Goal: Book appointment/travel/reservation

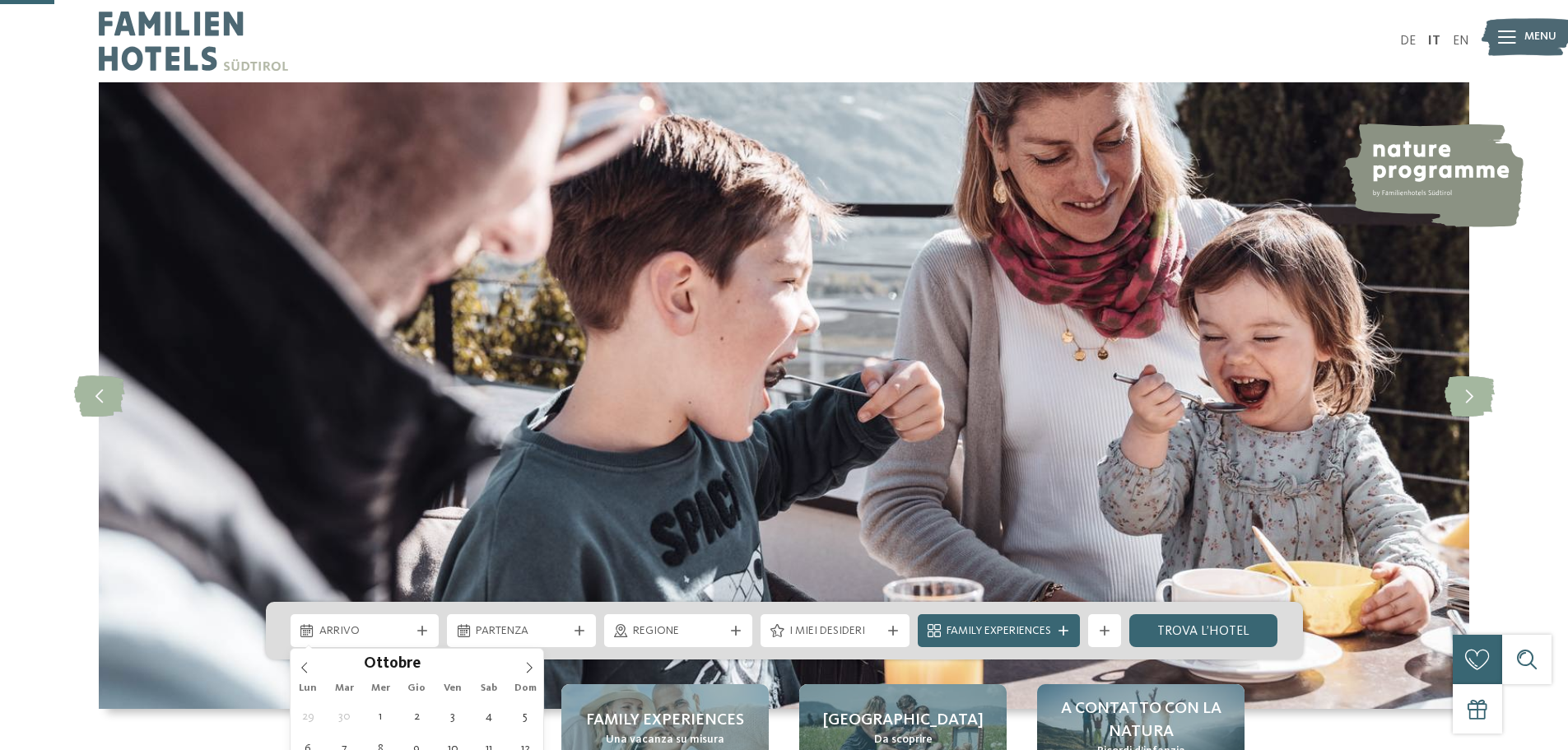
click at [542, 649] on span at bounding box center [529, 662] width 28 height 28
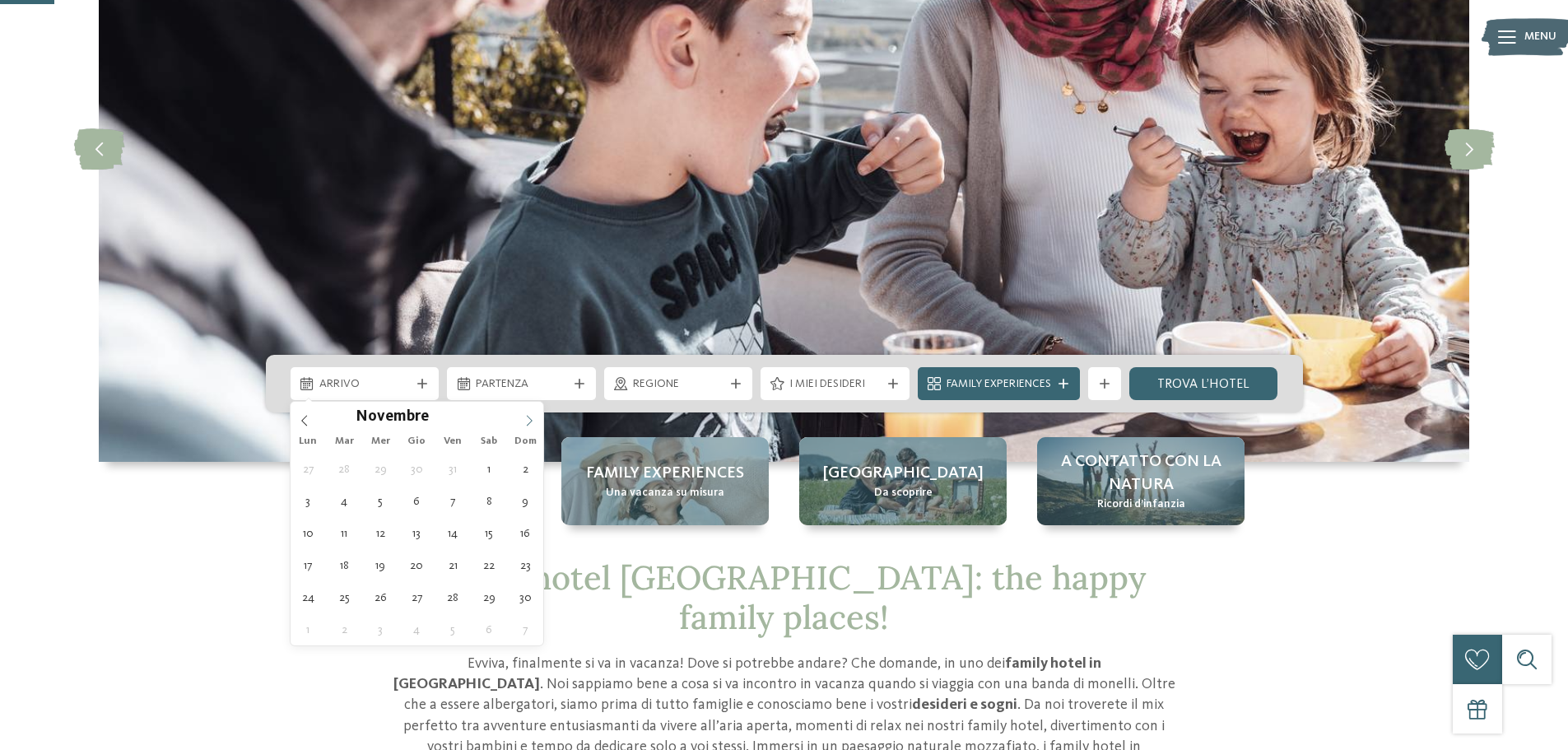
click at [528, 416] on icon at bounding box center [530, 419] width 6 height 11
type input "****"
click at [528, 416] on icon at bounding box center [530, 419] width 6 height 11
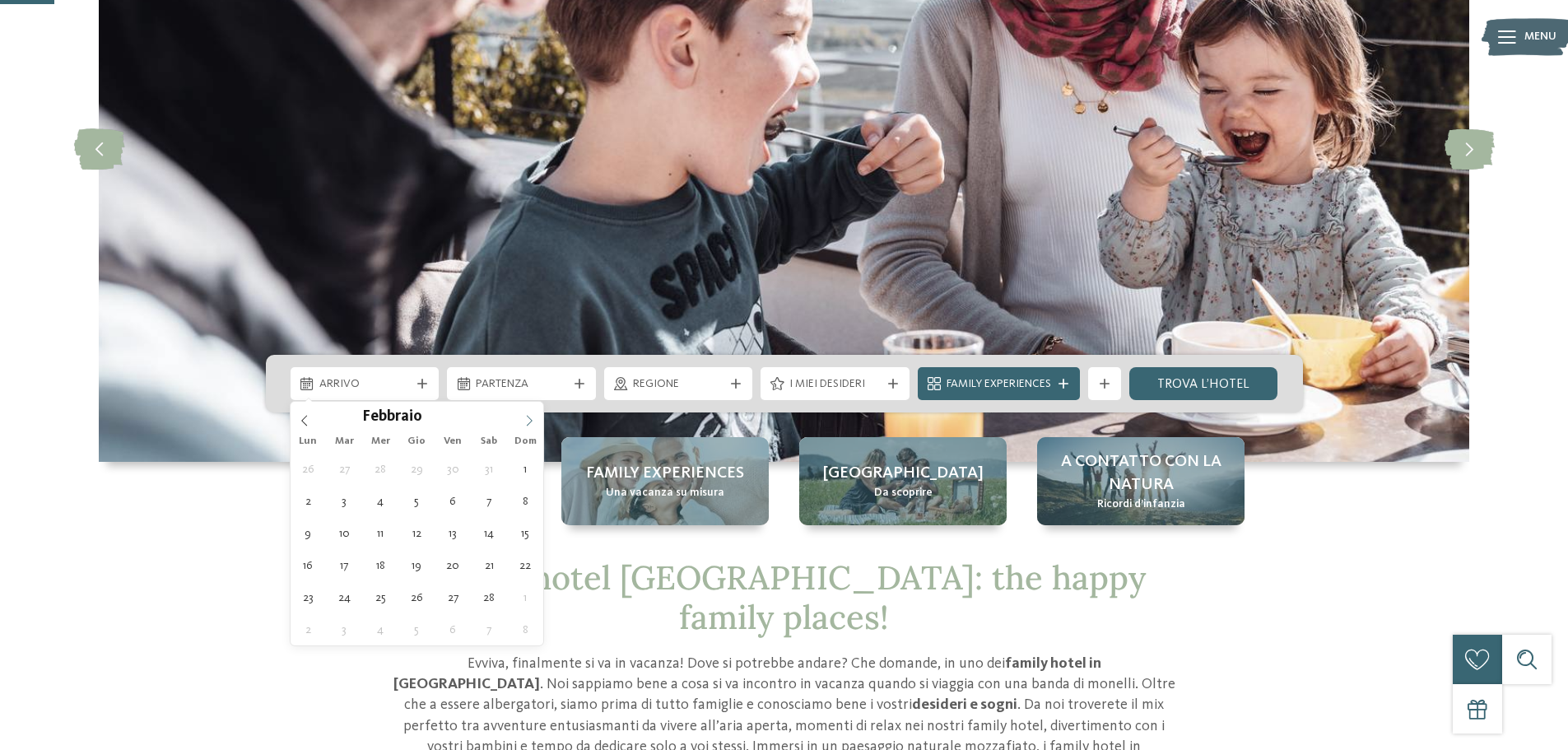
click at [528, 417] on icon at bounding box center [529, 420] width 12 height 12
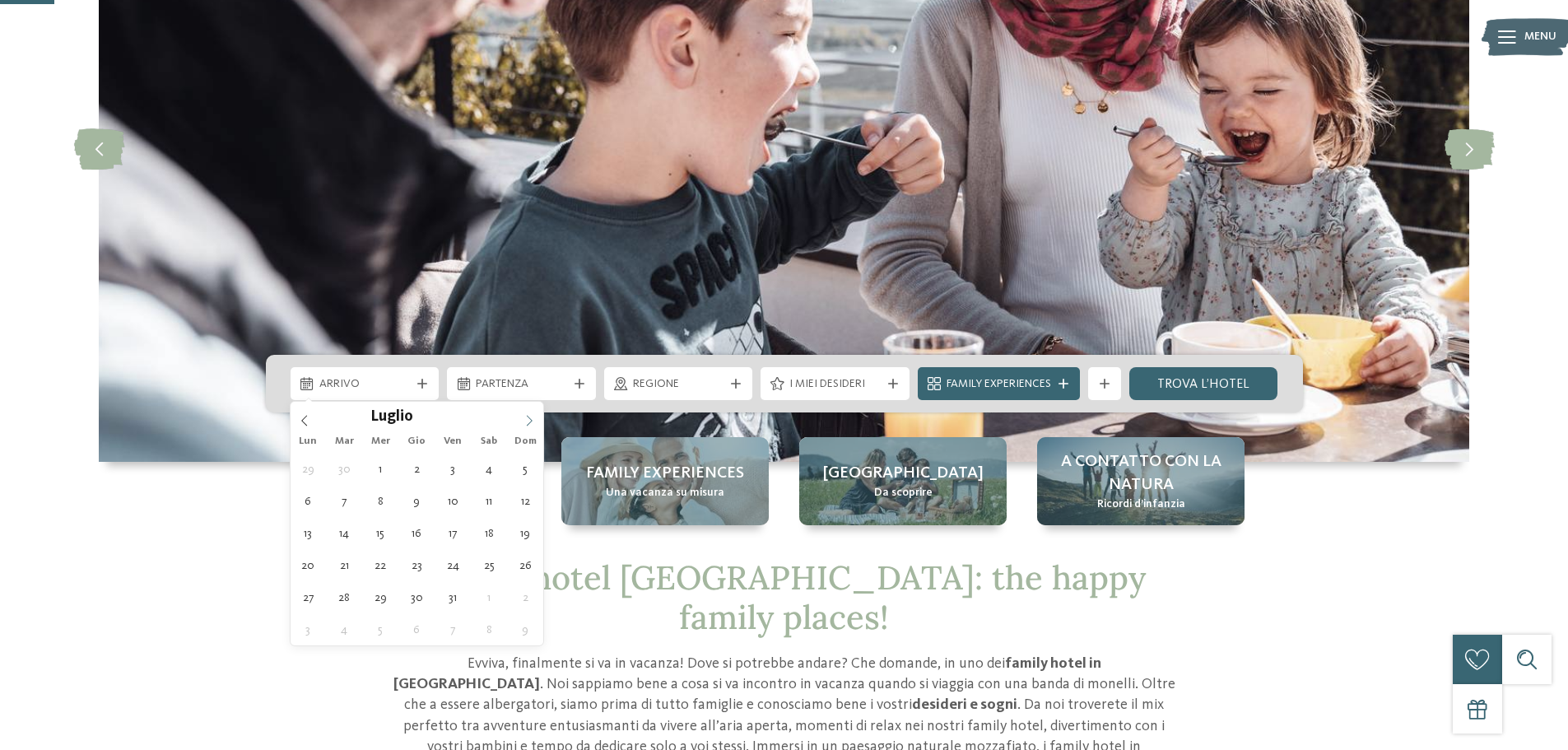
click at [528, 417] on icon at bounding box center [529, 420] width 12 height 12
type div "[DATE]"
type input "****"
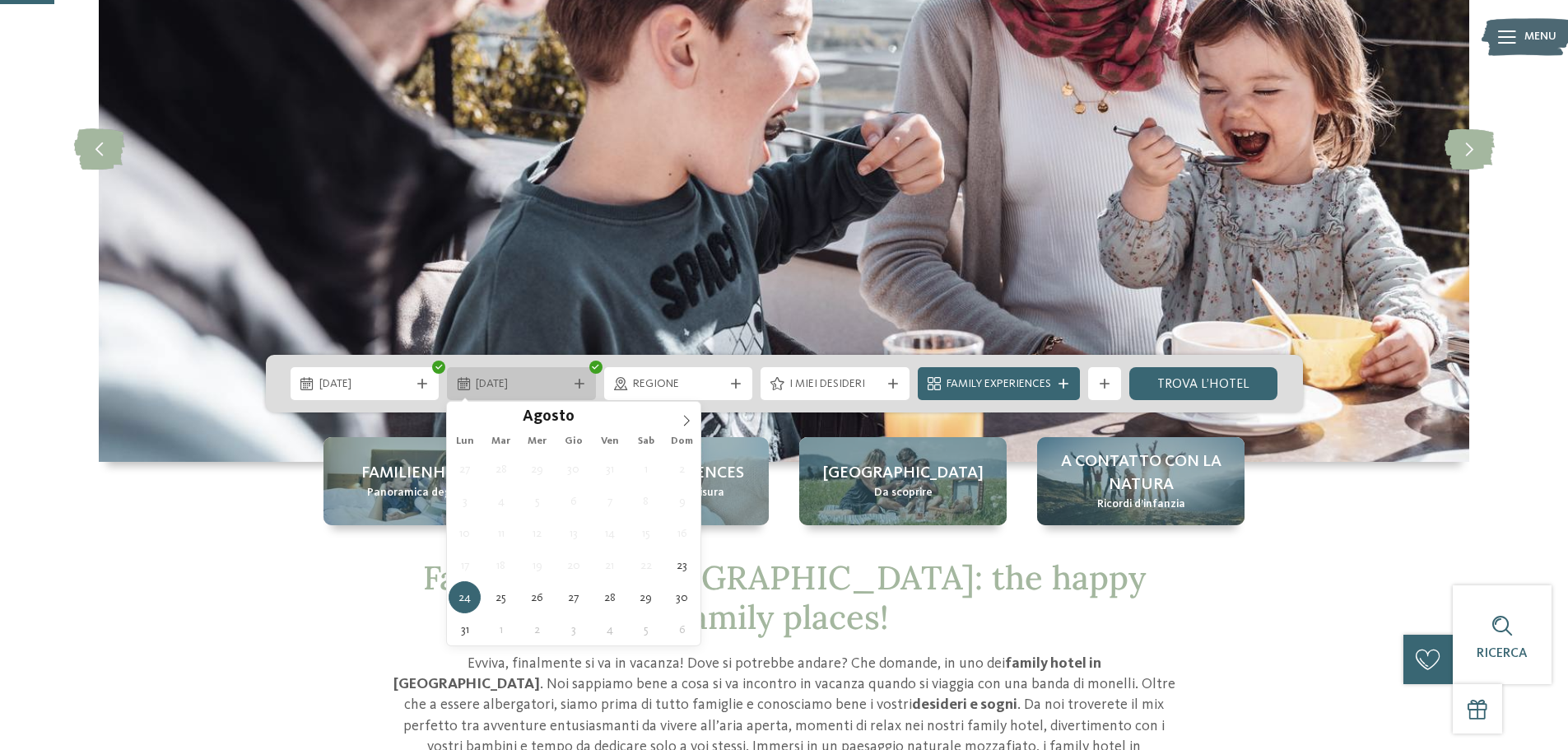
click at [582, 384] on icon at bounding box center [579, 384] width 10 height 10
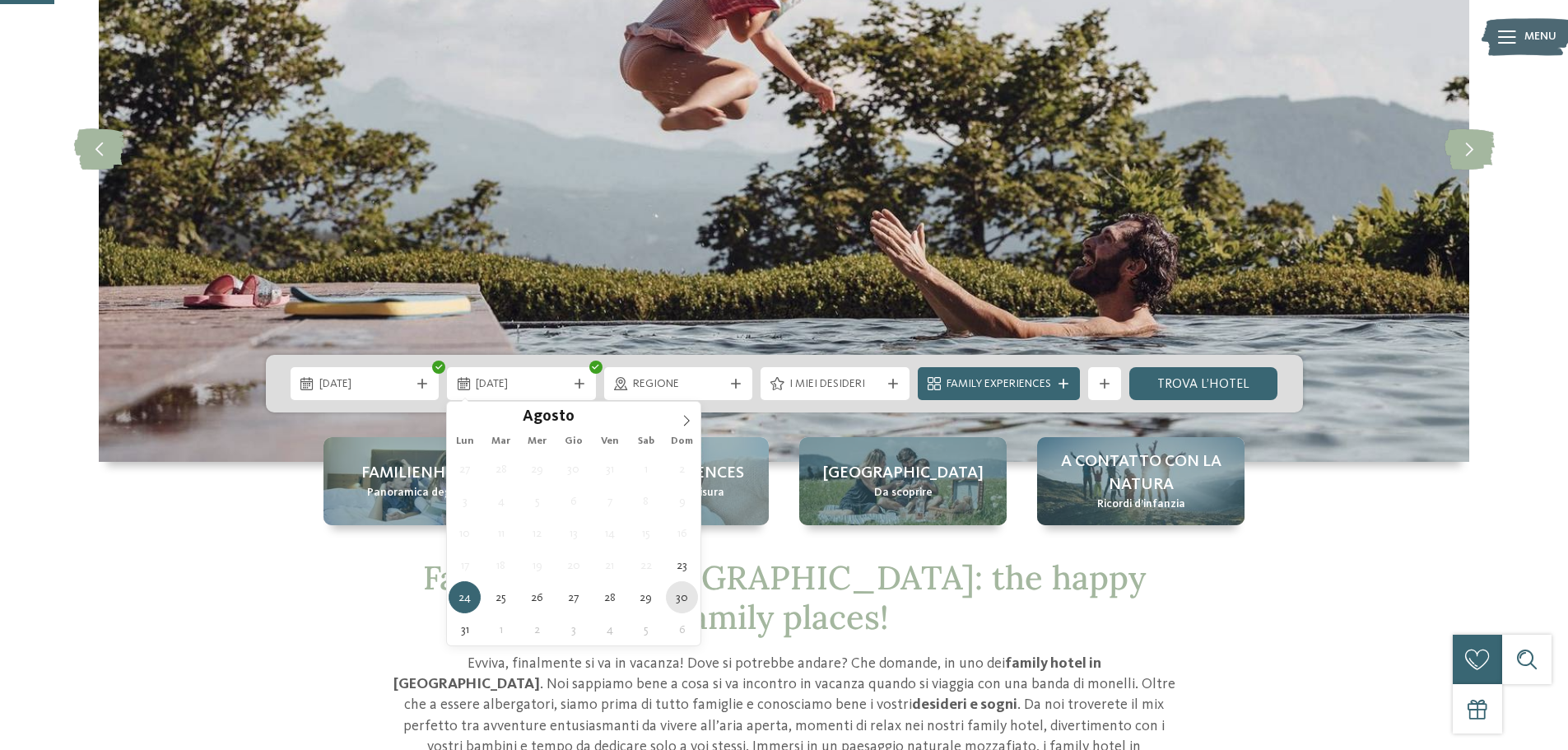
type div "[DATE]"
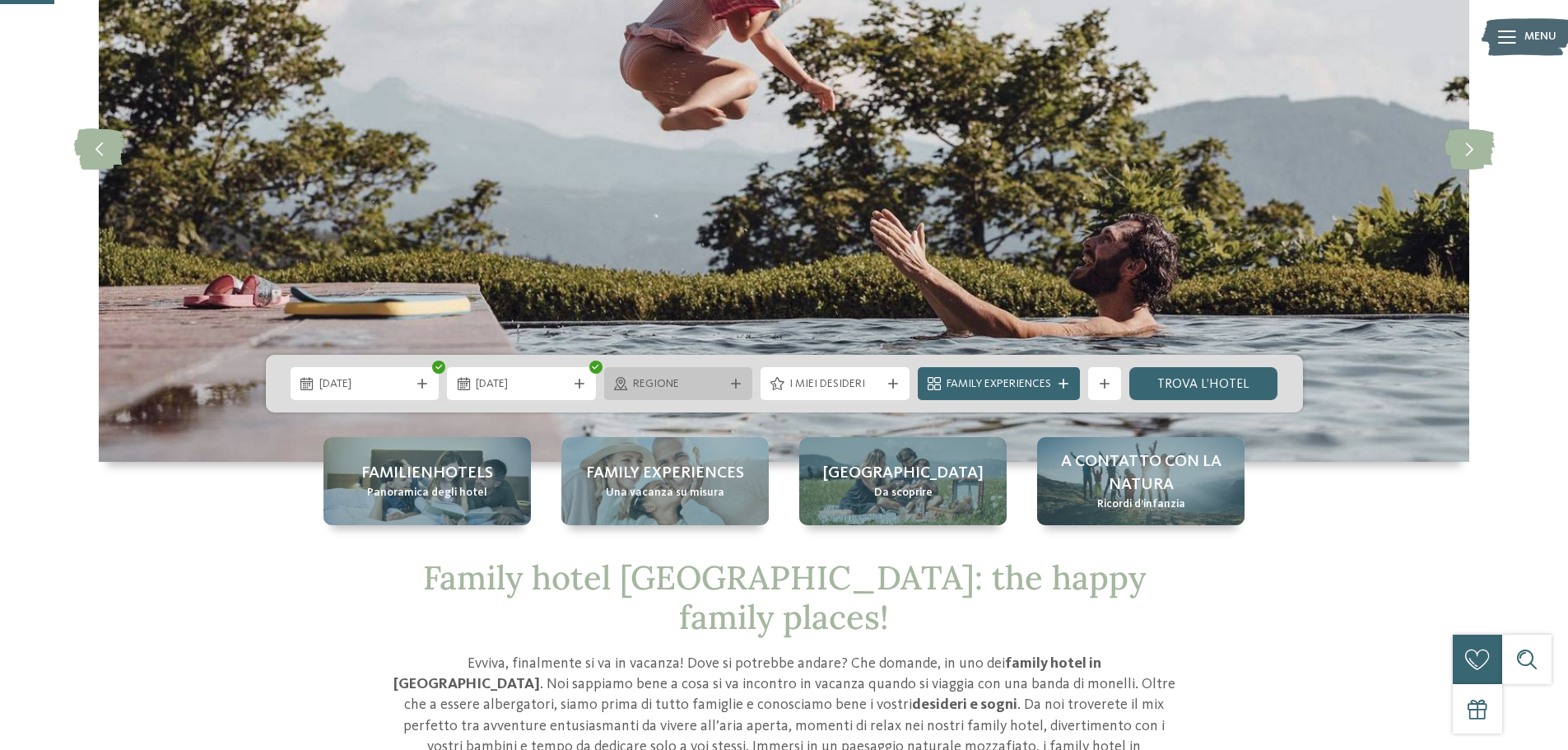
click at [737, 386] on icon at bounding box center [735, 384] width 10 height 10
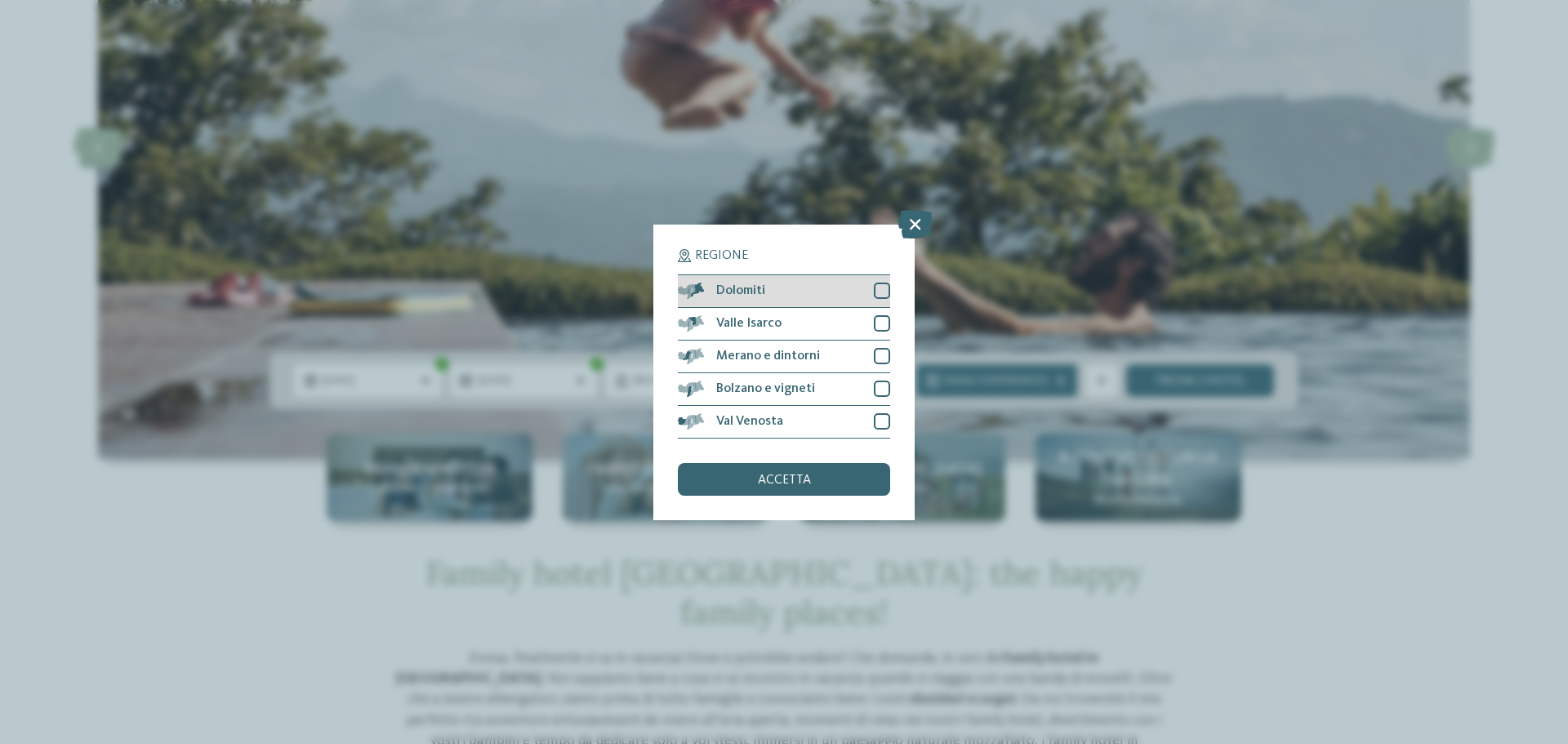
click at [889, 287] on div at bounding box center [882, 291] width 16 height 16
click at [848, 485] on div "accetta" at bounding box center [784, 479] width 212 height 33
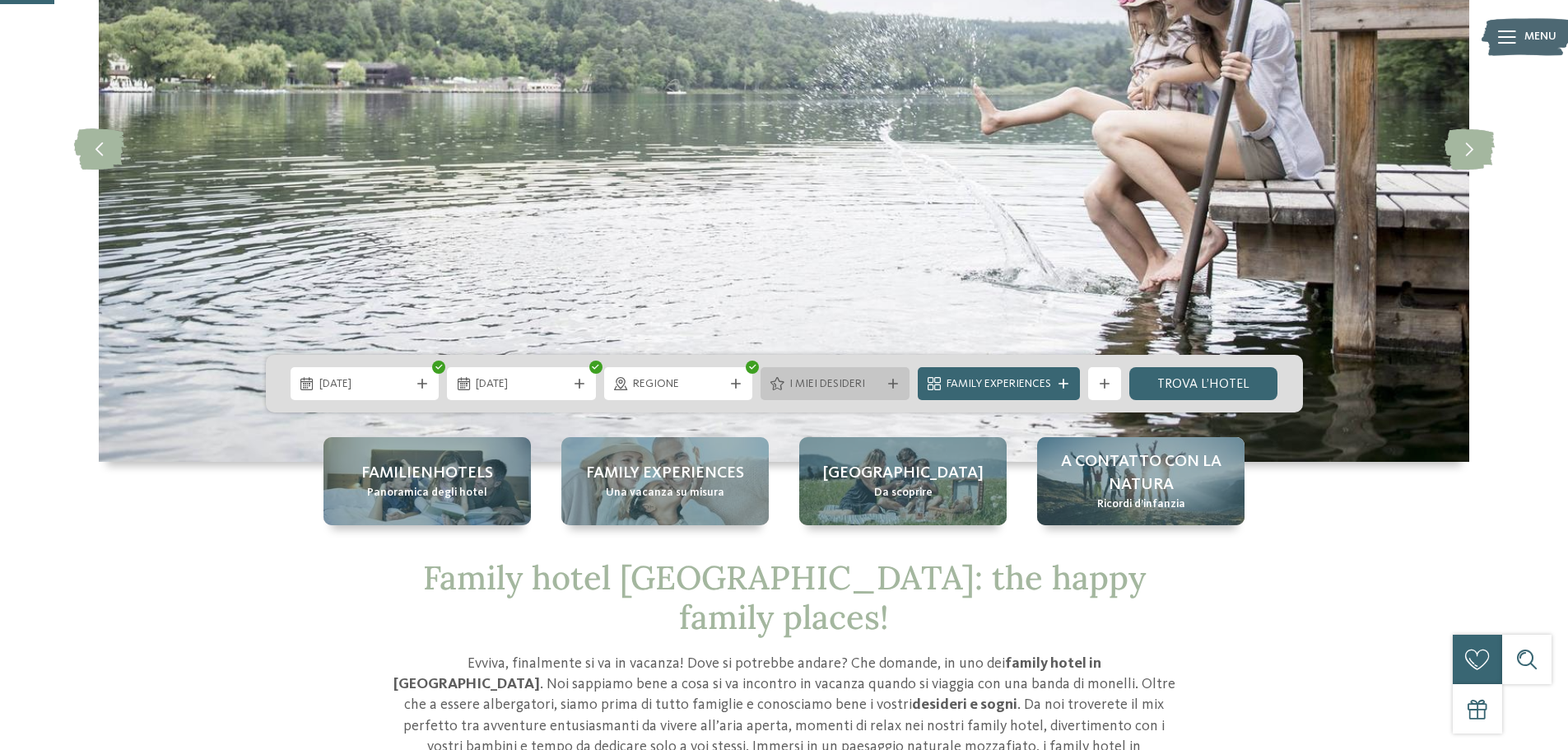
click at [855, 383] on span "I miei desideri" at bounding box center [835, 384] width 92 height 16
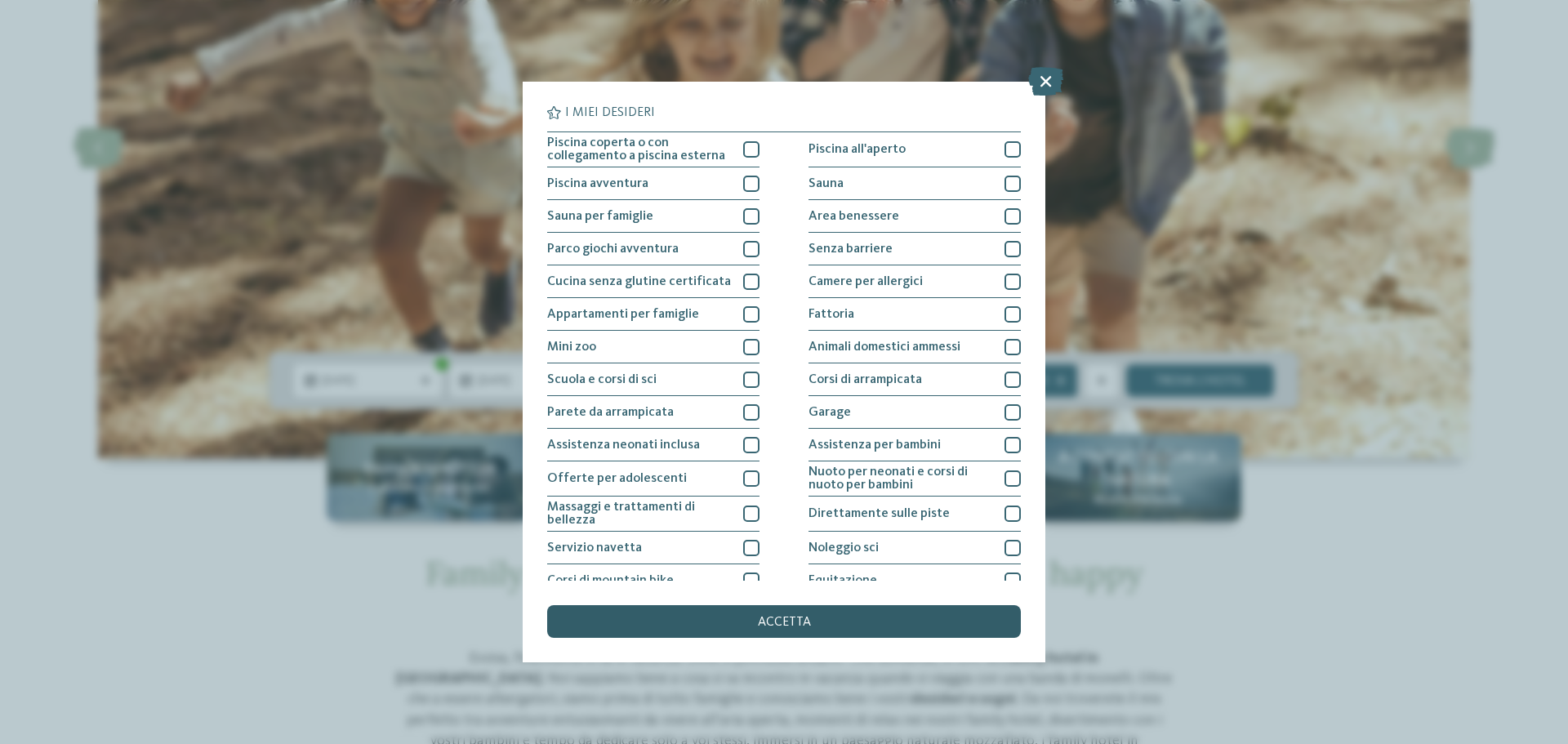
click at [855, 618] on div "accetta" at bounding box center [783, 622] width 473 height 33
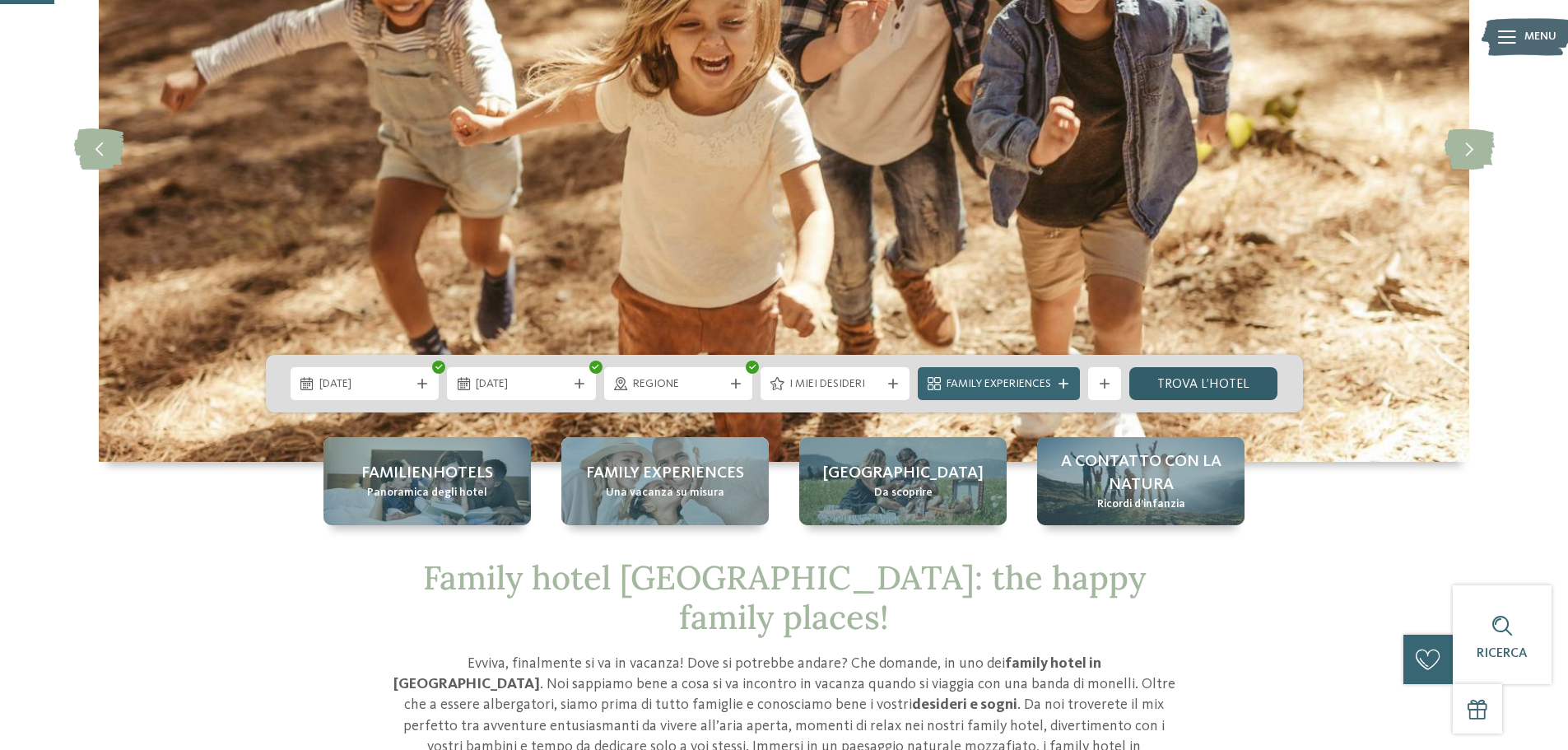
click at [1222, 375] on link "trova l’hotel" at bounding box center [1204, 384] width 149 height 33
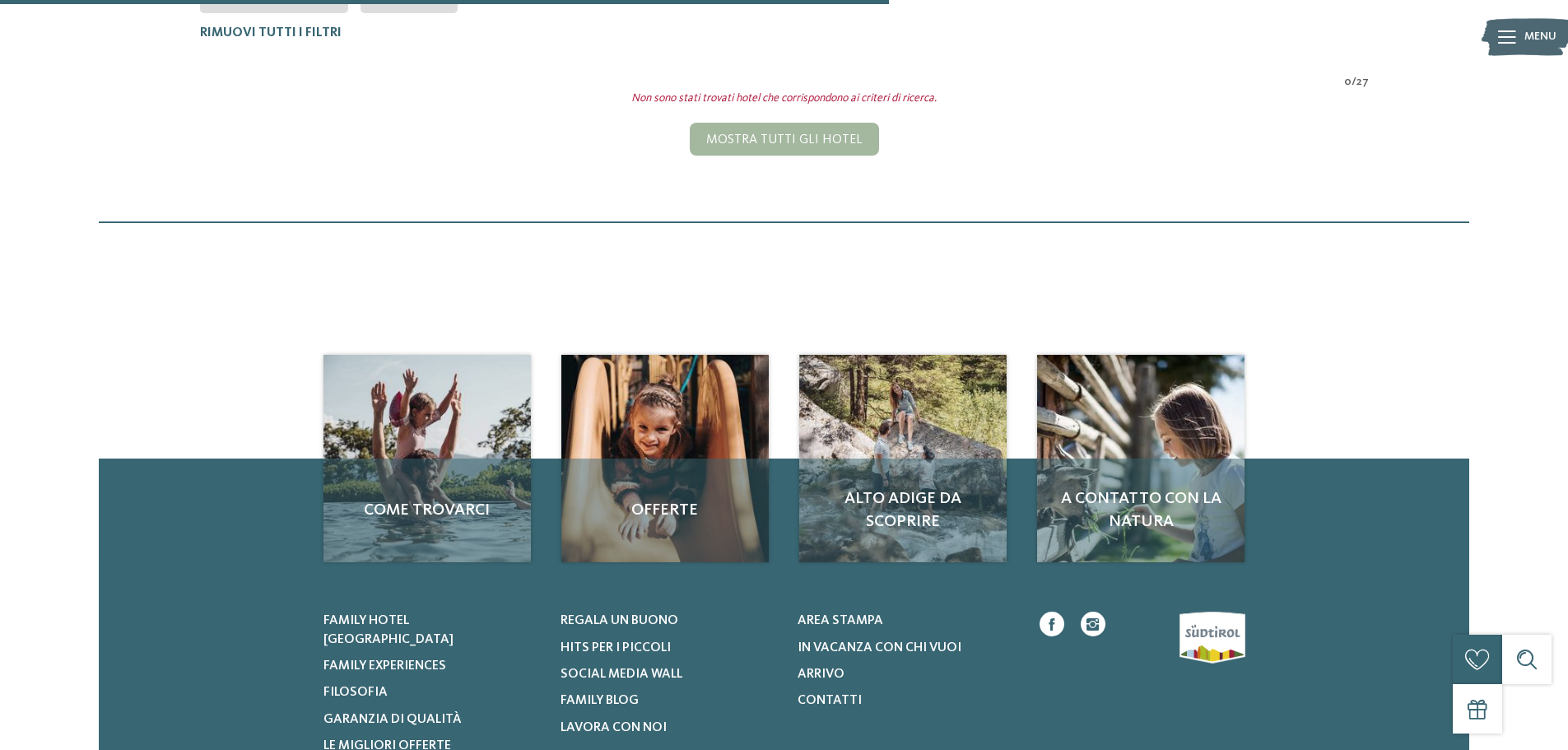
scroll to position [46, 0]
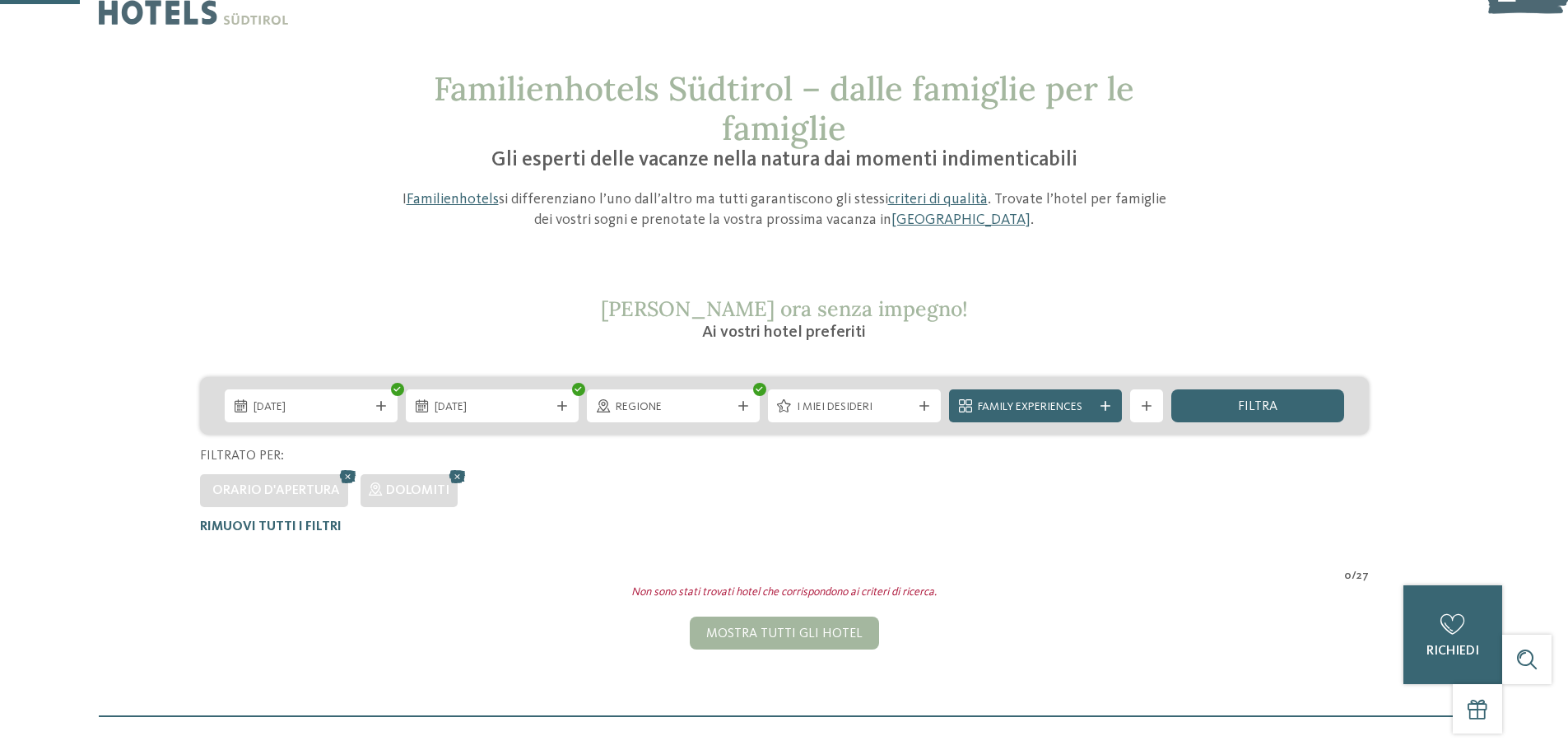
click at [422, 489] on span "Dolomiti" at bounding box center [418, 491] width 64 height 13
click at [342, 478] on icon at bounding box center [348, 476] width 25 height 21
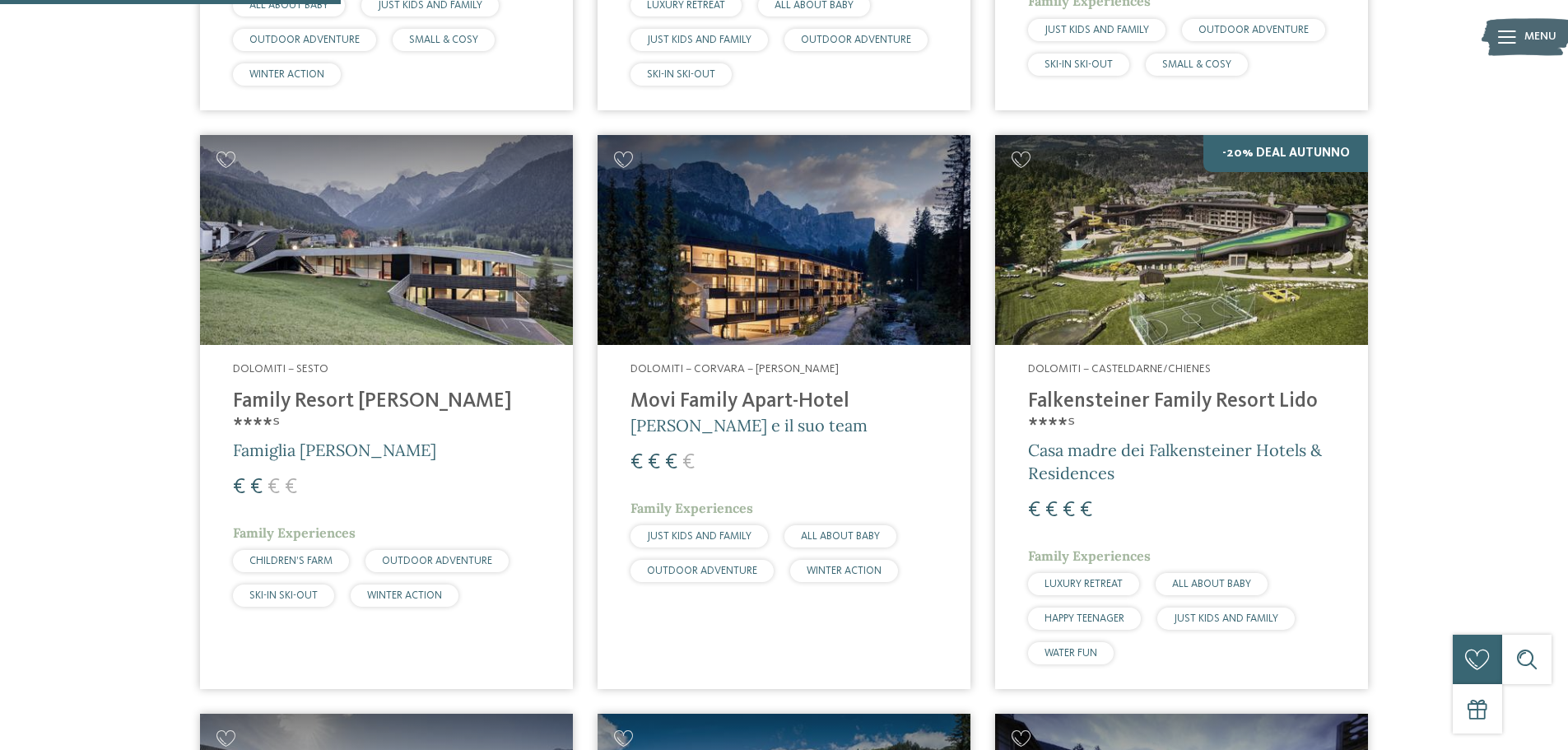
scroll to position [458, 0]
